Goal: Information Seeking & Learning: Learn about a topic

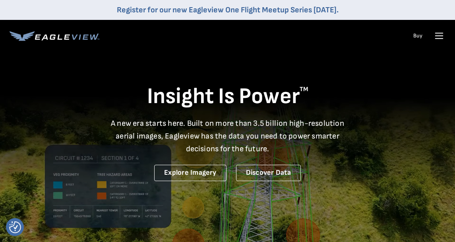
click at [437, 37] on icon at bounding box center [439, 35] width 13 height 13
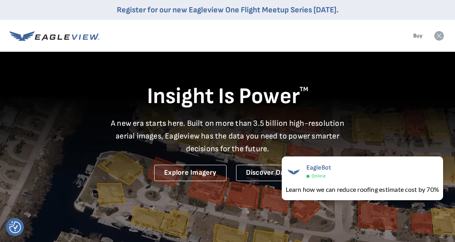
click at [443, 37] on icon at bounding box center [440, 36] width 10 height 10
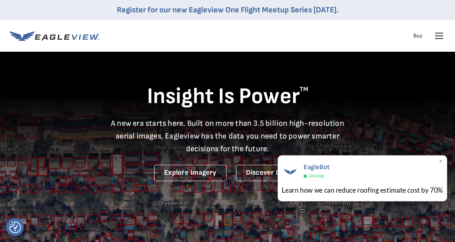
click at [441, 161] on span "×" at bounding box center [441, 162] width 4 height 8
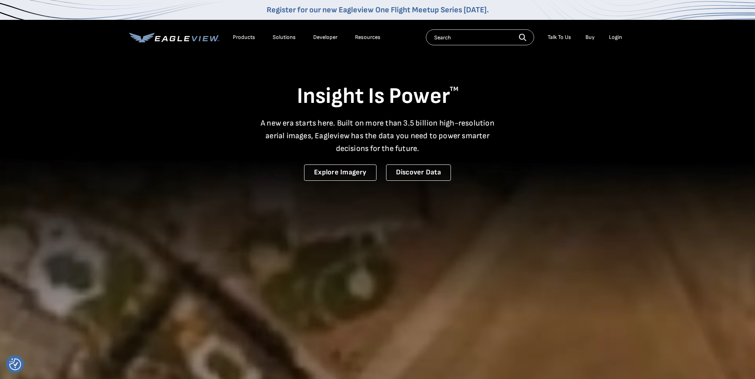
click at [613, 35] on div "Login" at bounding box center [615, 37] width 13 height 7
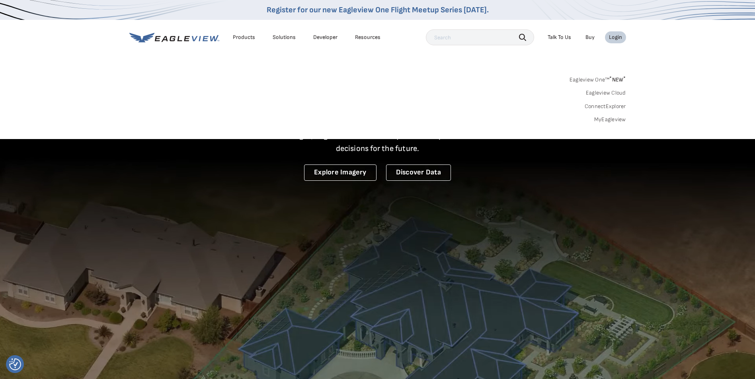
click at [618, 37] on div "Login" at bounding box center [615, 37] width 13 height 7
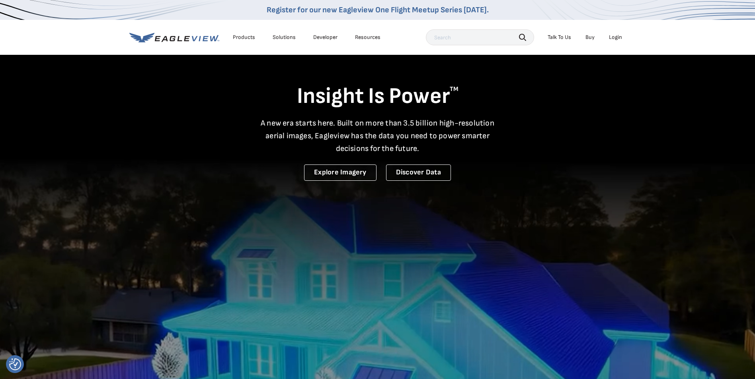
click at [618, 37] on div "Login" at bounding box center [615, 37] width 13 height 7
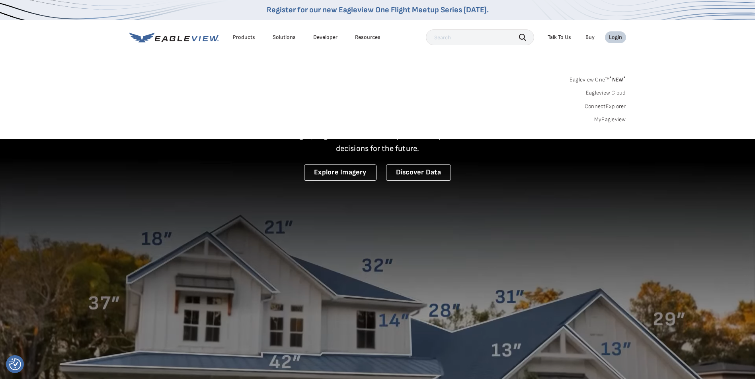
click at [389, 124] on div "Search Products Our Product Areas Imagery 1-Inch GSD Aerial Imagery *" at bounding box center [377, 101] width 755 height 75
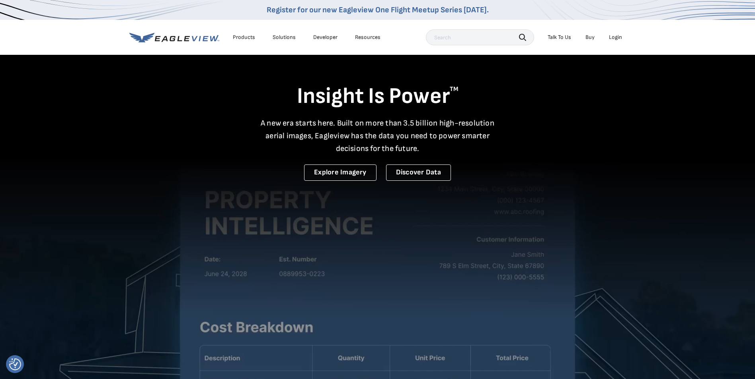
click at [618, 38] on div "Login" at bounding box center [615, 37] width 13 height 7
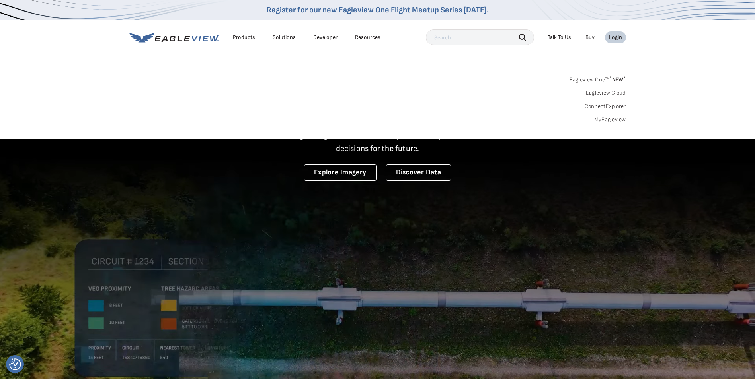
click at [618, 38] on div "Login" at bounding box center [615, 37] width 13 height 7
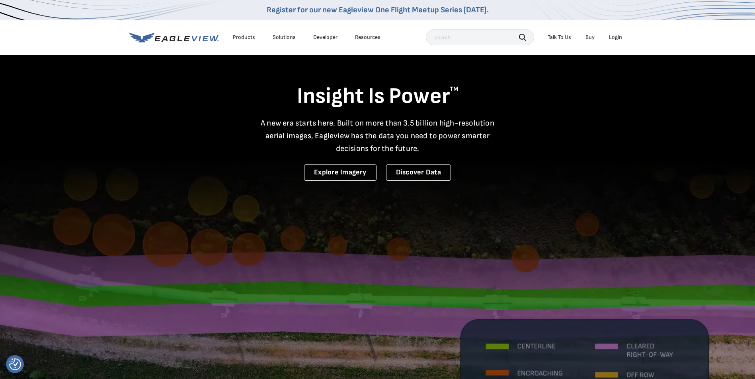
click at [618, 38] on div "Login" at bounding box center [615, 37] width 13 height 7
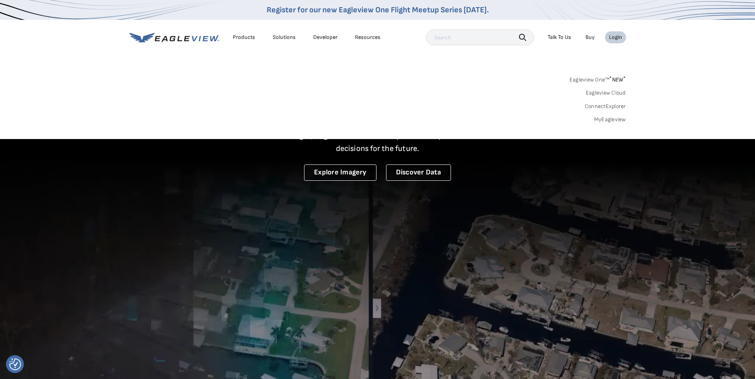
click at [290, 97] on div "Eagleview One™ * NEW * Eagleview Cloud ConnectExplorer MyEagleview" at bounding box center [377, 98] width 496 height 49
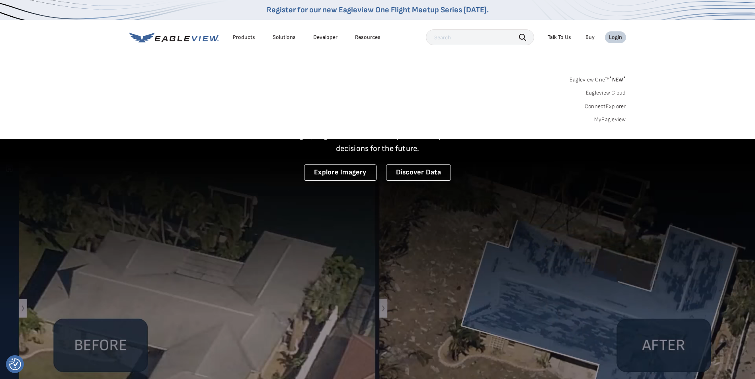
click at [278, 100] on div "Eagleview One™ * NEW * Eagleview Cloud ConnectExplorer MyEagleview" at bounding box center [377, 98] width 496 height 49
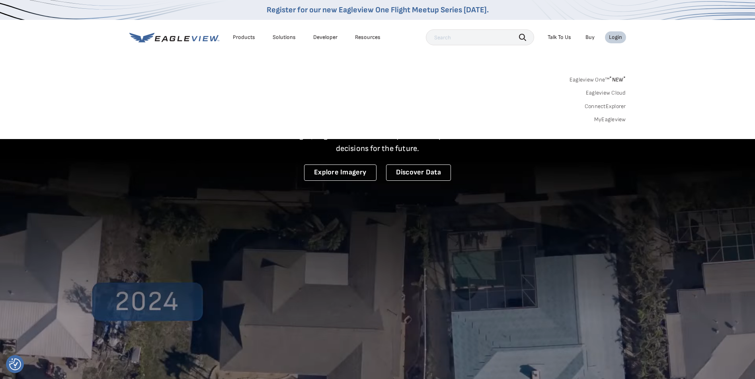
drag, startPoint x: 275, startPoint y: 106, endPoint x: 275, endPoint y: 128, distance: 22.3
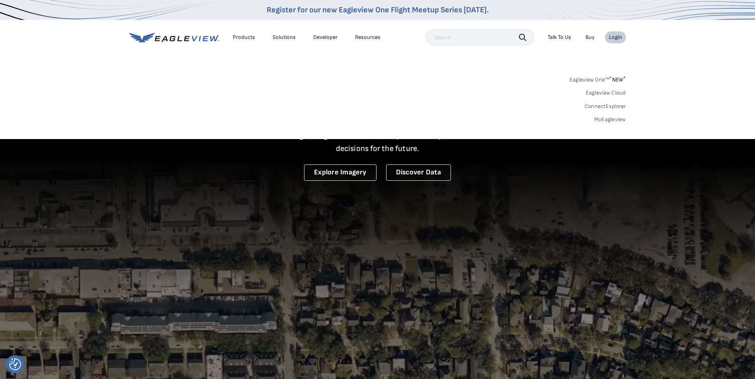
click at [275, 107] on div "Eagleview One™ * NEW * Eagleview Cloud ConnectExplorer MyEagleview" at bounding box center [377, 98] width 496 height 49
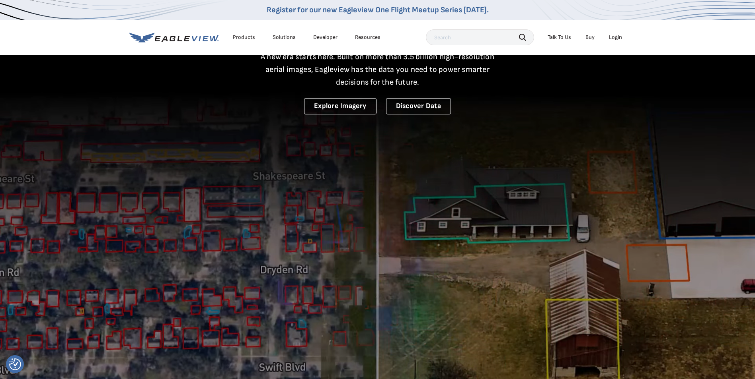
click at [361, 197] on video at bounding box center [377, 195] width 755 height 522
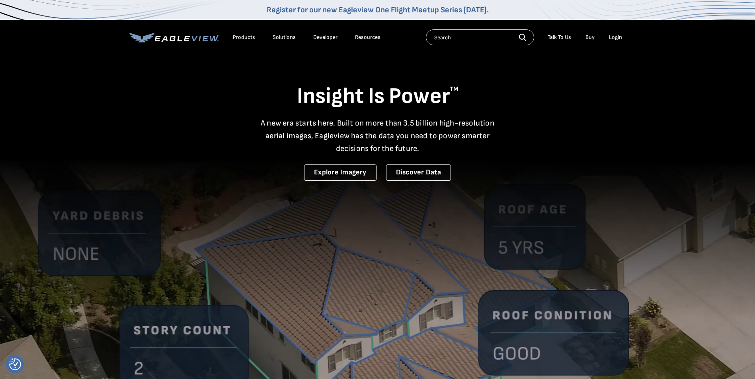
click at [187, 34] on icon at bounding box center [174, 38] width 90 height 10
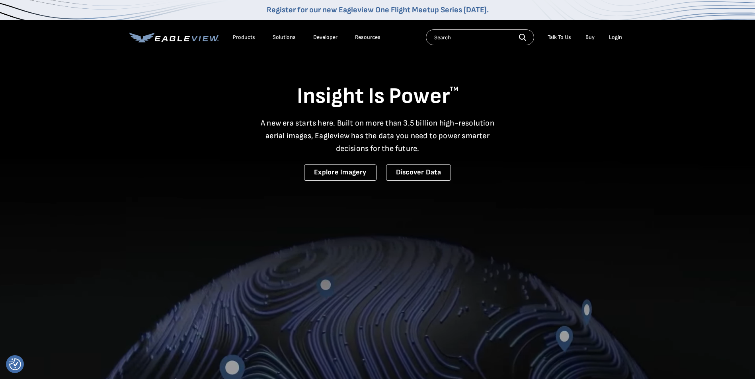
click at [608, 37] on li "Login" at bounding box center [615, 37] width 21 height 12
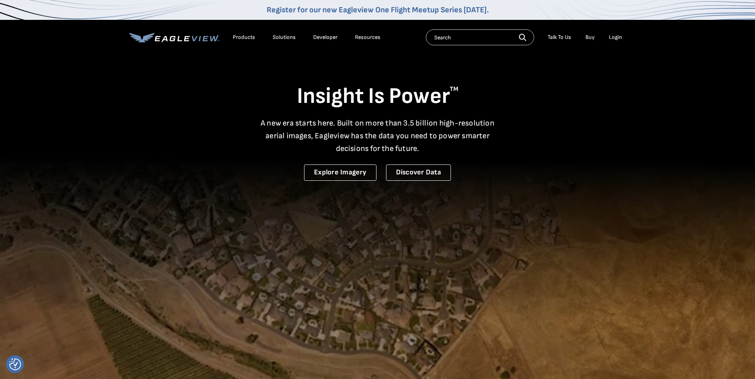
click at [615, 36] on div "Login" at bounding box center [615, 37] width 13 height 7
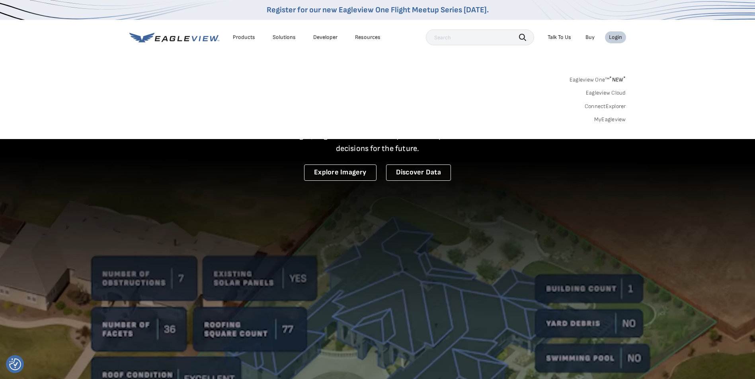
click at [624, 80] on sup "*" at bounding box center [624, 78] width 2 height 7
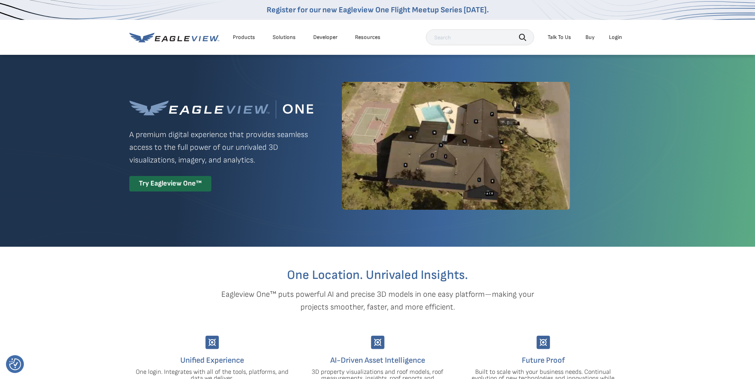
click at [618, 41] on li "Login" at bounding box center [615, 37] width 21 height 12
click at [617, 36] on div "Login" at bounding box center [615, 37] width 13 height 7
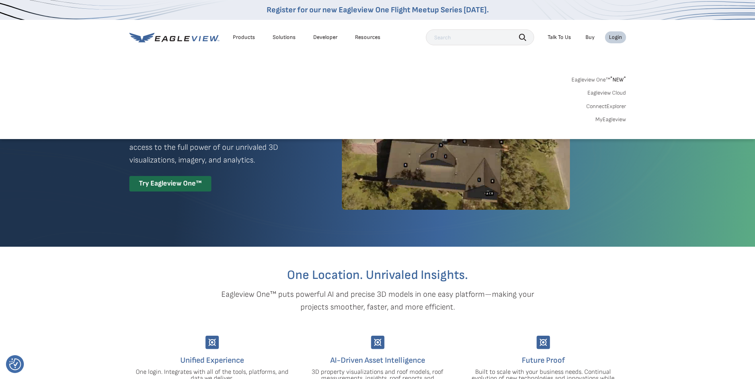
click at [597, 120] on link "MyEagleview" at bounding box center [610, 119] width 31 height 7
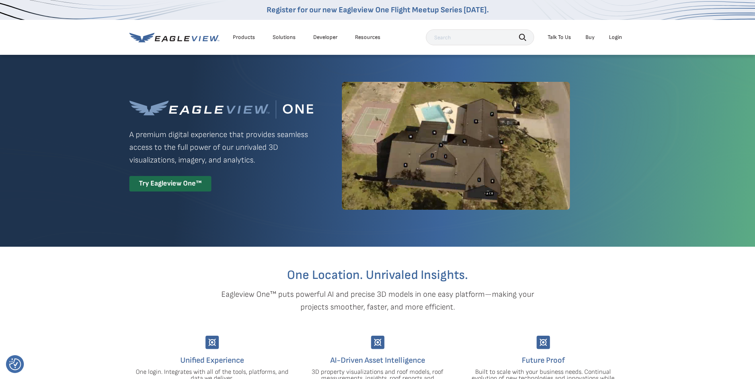
click at [615, 36] on div "Login" at bounding box center [615, 37] width 13 height 7
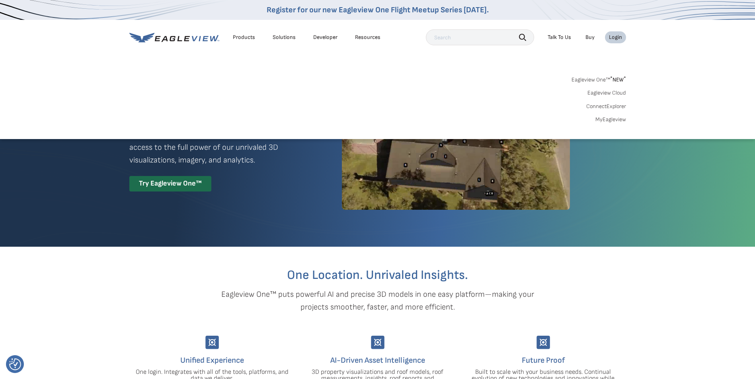
click at [599, 107] on link "ConnectExplorer" at bounding box center [606, 106] width 40 height 7
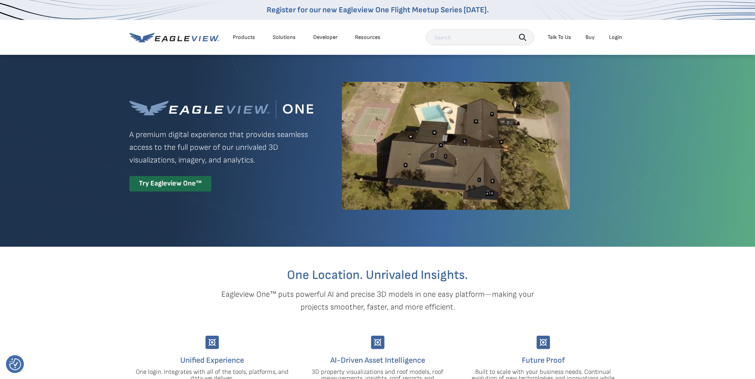
click at [609, 36] on div "Login" at bounding box center [615, 37] width 13 height 7
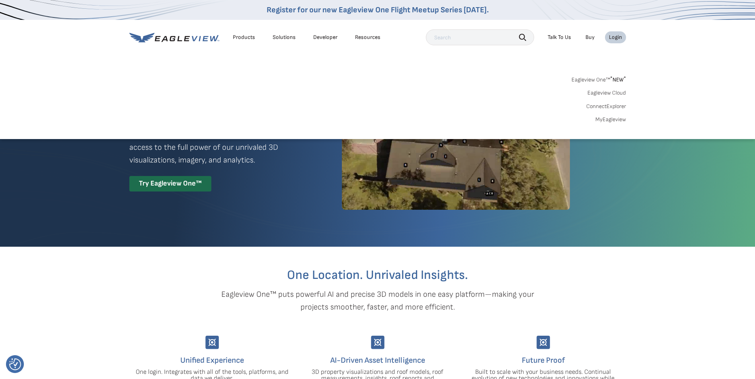
click at [592, 80] on link "Eagleview One™ * NEW *" at bounding box center [598, 78] width 54 height 9
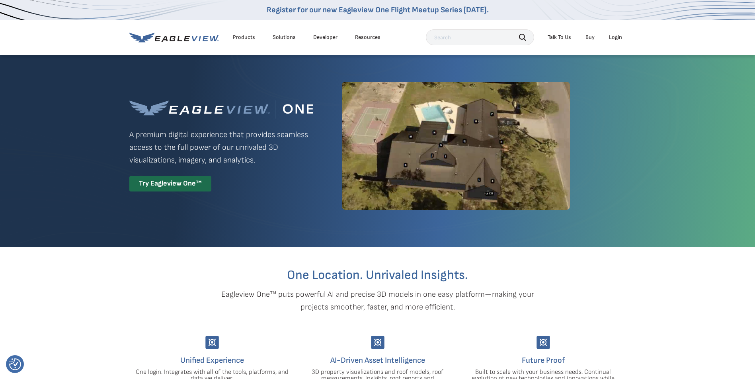
click at [609, 36] on div "Login" at bounding box center [615, 37] width 13 height 7
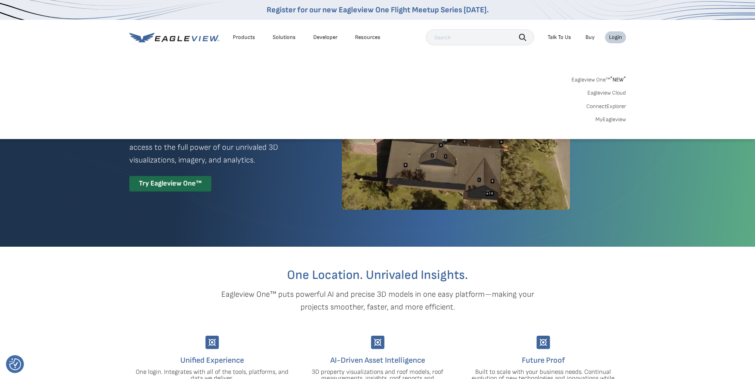
click at [599, 120] on link "MyEagleview" at bounding box center [610, 119] width 31 height 7
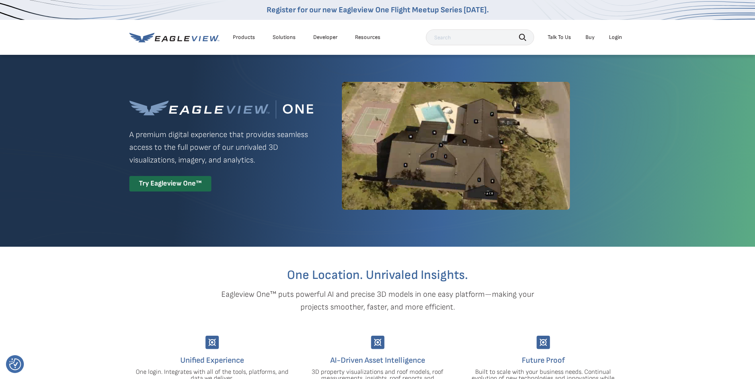
click at [613, 33] on li "Login" at bounding box center [615, 37] width 21 height 12
click at [612, 33] on li "Login" at bounding box center [615, 37] width 21 height 12
click at [611, 36] on div "Login" at bounding box center [615, 37] width 13 height 7
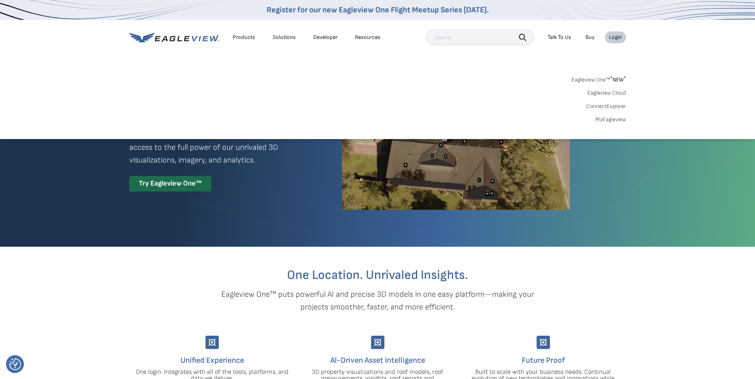
click at [598, 93] on link "Eagleview Cloud" at bounding box center [606, 92] width 39 height 7
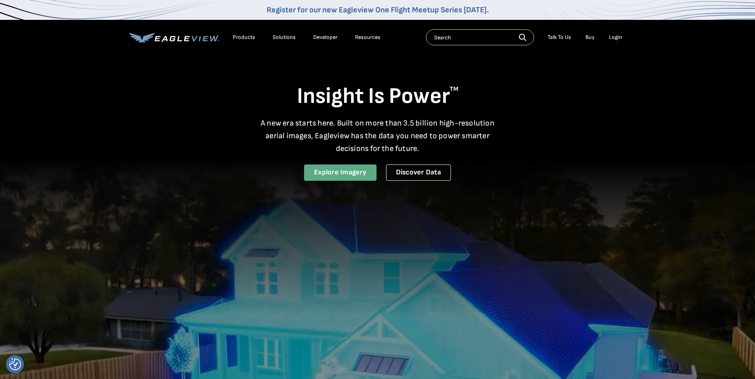
click at [365, 173] on link "Explore Imagery" at bounding box center [340, 173] width 72 height 16
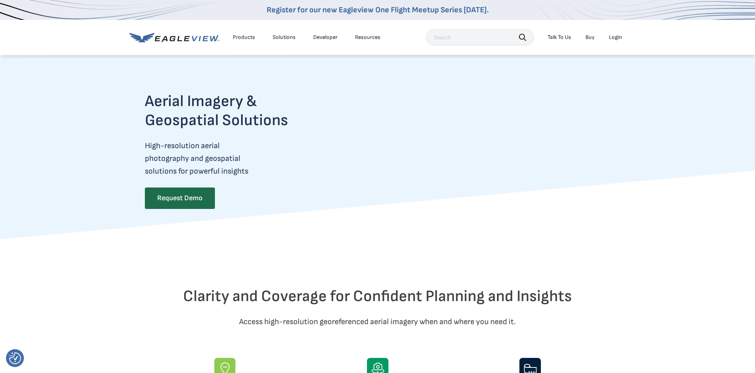
click at [568, 33] on li "Talk To Us" at bounding box center [558, 37] width 31 height 12
click at [567, 37] on div "Talk To Us" at bounding box center [558, 37] width 23 height 7
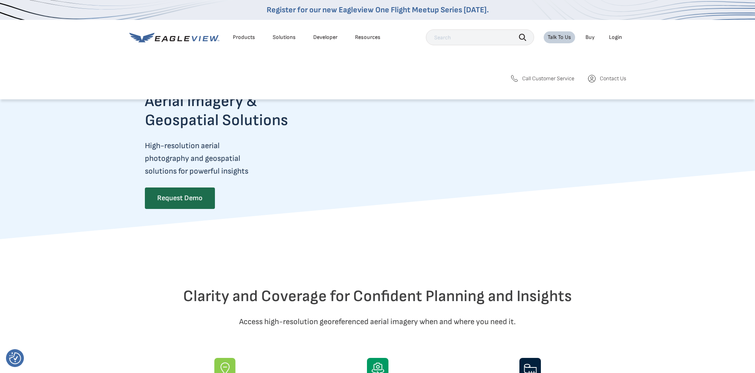
click at [622, 37] on li "Login" at bounding box center [615, 37] width 21 height 12
click at [617, 37] on div "Login" at bounding box center [615, 37] width 13 height 7
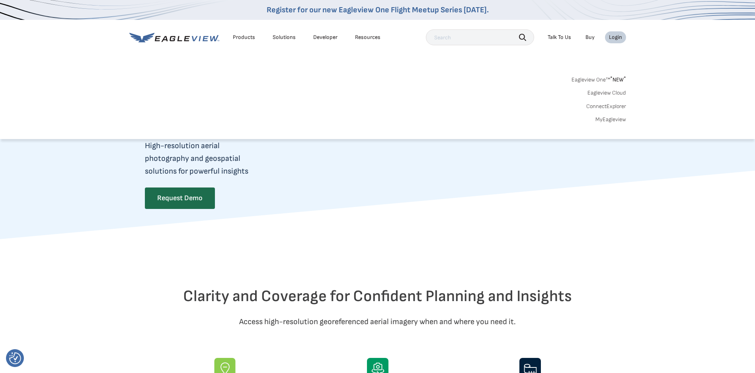
click at [602, 108] on link "ConnectExplorer" at bounding box center [606, 106] width 40 height 7
